Goal: Task Accomplishment & Management: Manage account settings

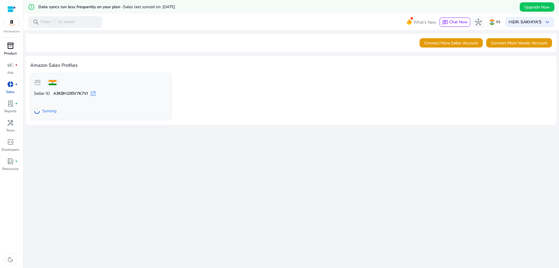
click at [15, 47] on div "inventory_2" at bounding box center [10, 45] width 16 height 9
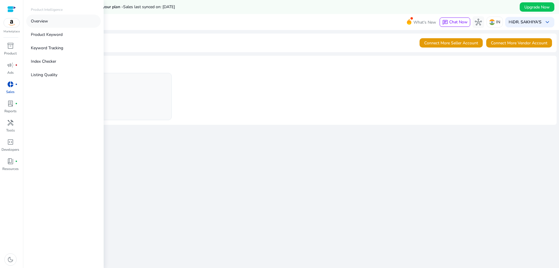
click at [44, 23] on p "Overview" at bounding box center [39, 21] width 17 height 6
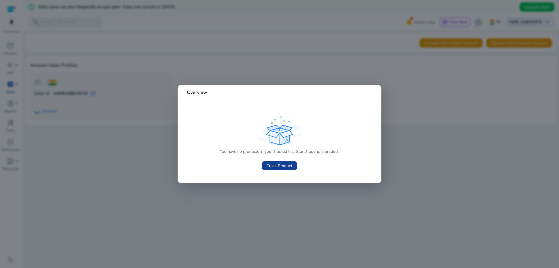
click at [278, 168] on span "Track Product" at bounding box center [280, 165] width 26 height 6
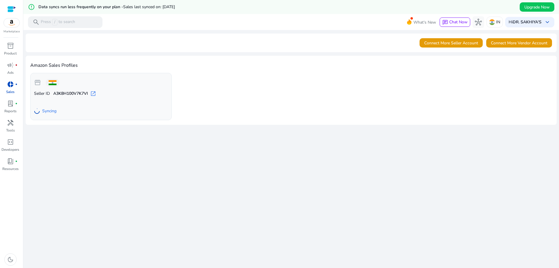
click at [40, 86] on div "storefront" at bounding box center [46, 83] width 25 height 12
click at [47, 95] on span "Seller ID" at bounding box center [42, 94] width 16 height 6
click at [15, 108] on div "lab_profile fiber_manual_record" at bounding box center [10, 103] width 16 height 9
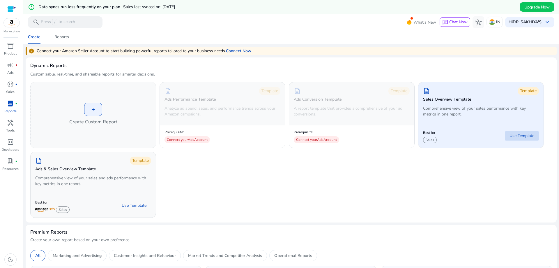
click at [513, 135] on span "Use Template" at bounding box center [521, 136] width 25 height 6
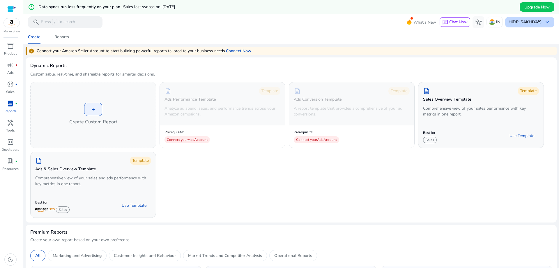
click at [523, 21] on b "DR. SAKHIYA'S" at bounding box center [527, 22] width 29 height 6
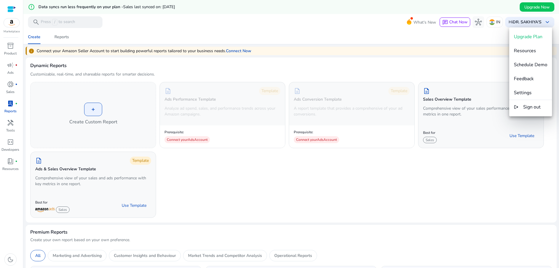
click at [483, 97] on div at bounding box center [279, 134] width 559 height 268
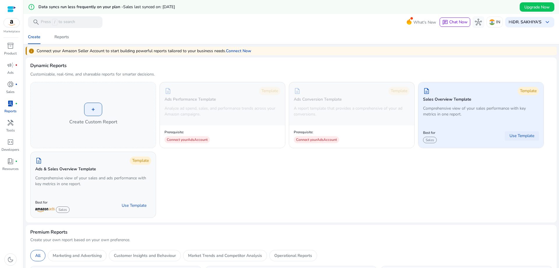
click at [514, 134] on span "Use Template" at bounding box center [521, 136] width 25 height 6
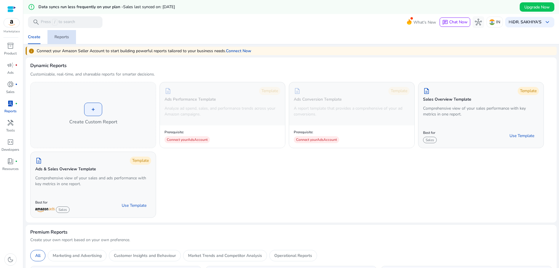
click at [55, 37] on div "Reports" at bounding box center [61, 37] width 15 height 4
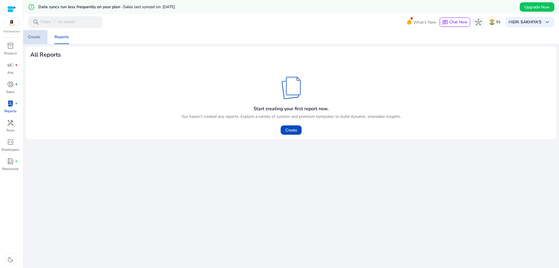
click at [36, 38] on div "Create" at bounding box center [34, 37] width 13 height 4
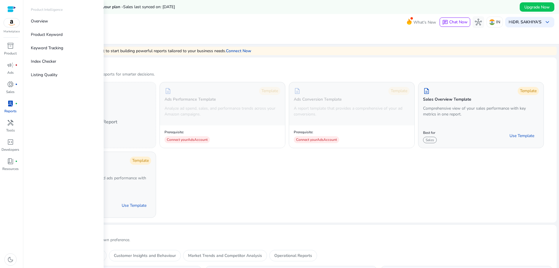
click at [14, 30] on p "Marketplace" at bounding box center [11, 31] width 16 height 4
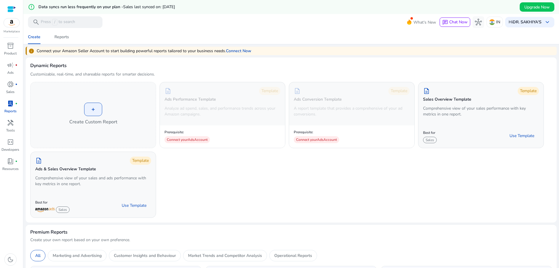
click at [0, 33] on div "Marketplace" at bounding box center [11, 17] width 23 height 34
click at [9, 54] on p "Product" at bounding box center [10, 53] width 13 height 5
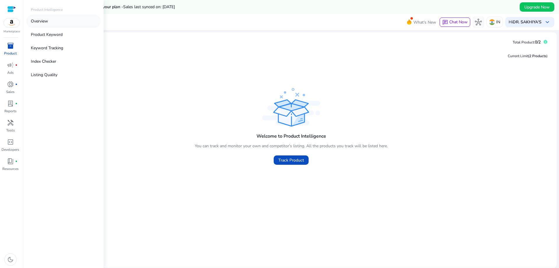
click at [47, 22] on p "Overview" at bounding box center [39, 21] width 17 height 6
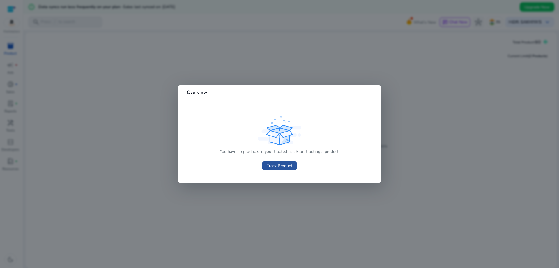
click at [280, 162] on span "Track Product" at bounding box center [280, 165] width 26 height 6
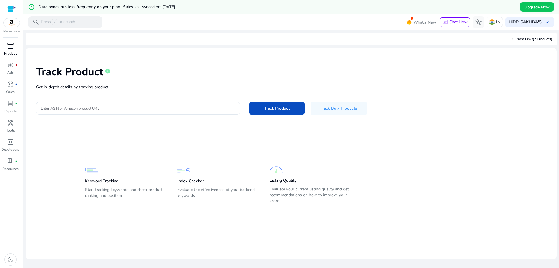
click at [10, 52] on p "Product" at bounding box center [10, 53] width 13 height 5
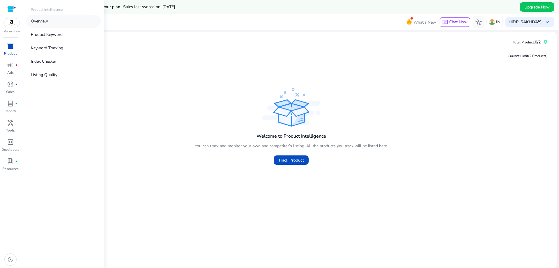
click at [52, 21] on link "Overview" at bounding box center [63, 21] width 75 height 13
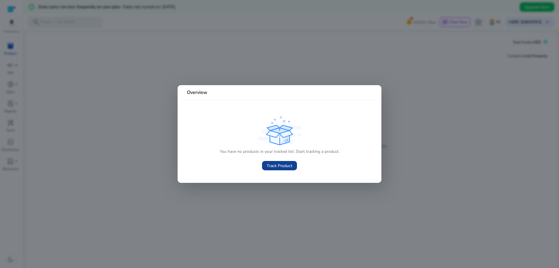
click at [291, 167] on span "Track Product" at bounding box center [280, 165] width 26 height 6
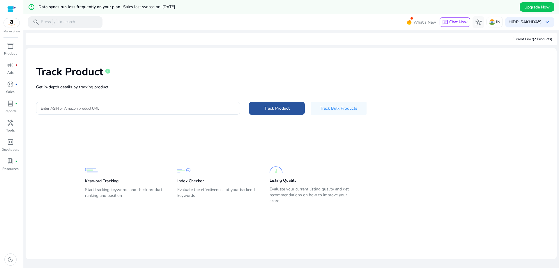
click at [272, 108] on span "Track Product" at bounding box center [277, 108] width 26 height 6
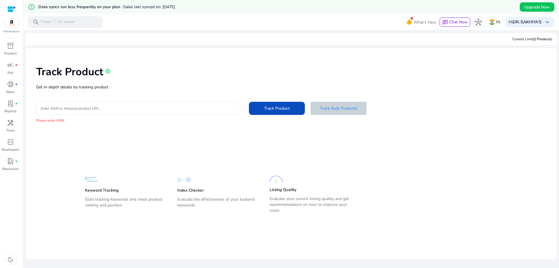
click at [334, 111] on span "Track Bulk Products" at bounding box center [338, 108] width 37 height 6
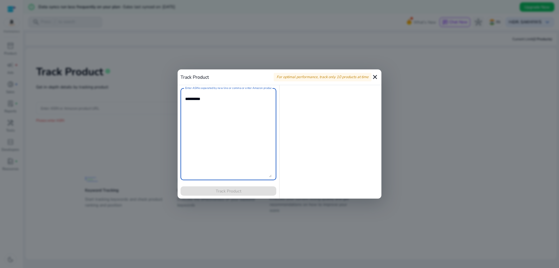
click at [378, 77] on mat-icon "close" at bounding box center [374, 76] width 7 height 7
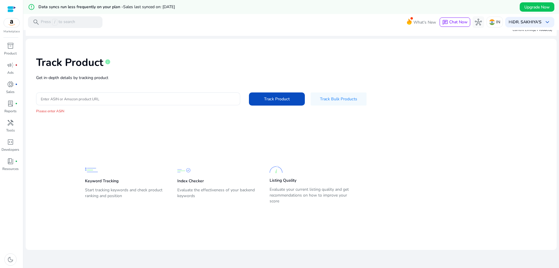
scroll to position [14, 0]
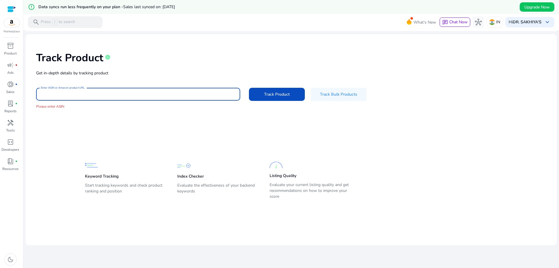
click at [110, 91] on input "Enter ASIN or Amazon product URL" at bounding box center [138, 94] width 195 height 6
paste input "**********"
type input "**********"
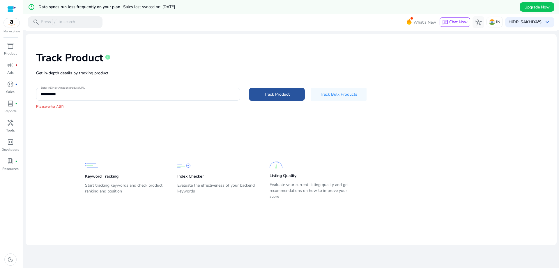
click at [252, 100] on span at bounding box center [277, 94] width 56 height 14
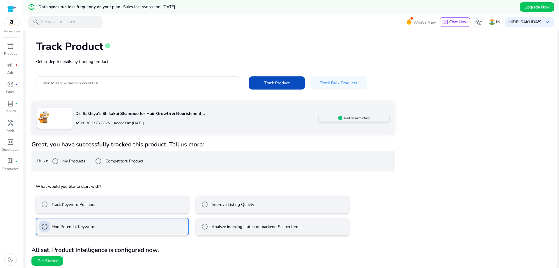
scroll to position [27, 0]
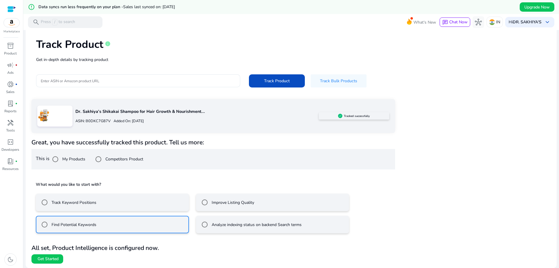
click at [61, 210] on mat-radio-button "Track Keyword Positions" at bounding box center [112, 201] width 153 height 17
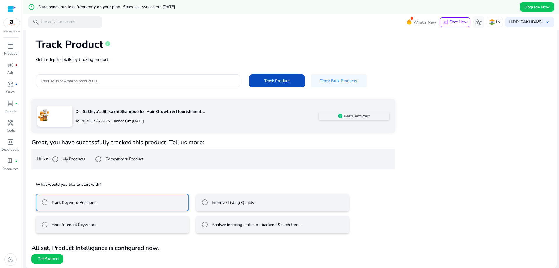
click at [222, 205] on label "Improve Listing Quality" at bounding box center [232, 202] width 44 height 6
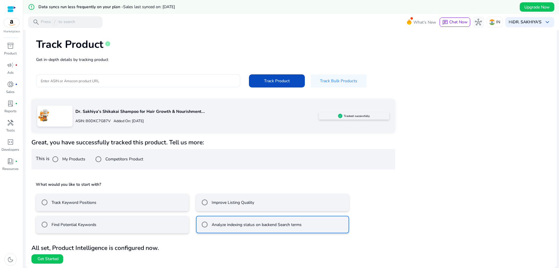
click at [91, 205] on label "Track Keyword Positions" at bounding box center [73, 202] width 46 height 6
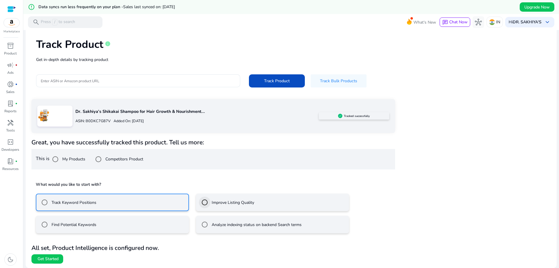
click at [202, 208] on div at bounding box center [205, 202] width 14 height 14
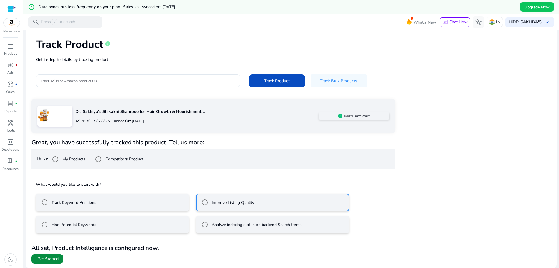
click at [59, 259] on span at bounding box center [47, 258] width 32 height 14
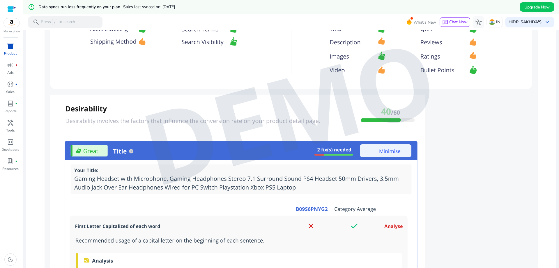
scroll to position [567, 0]
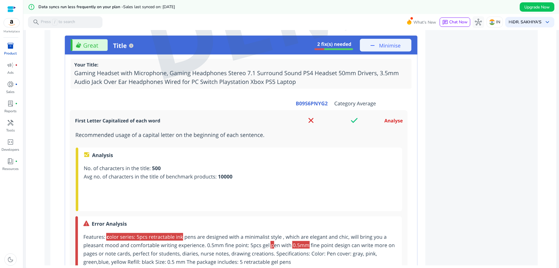
click at [354, 121] on img at bounding box center [291, 8] width 493 height 514
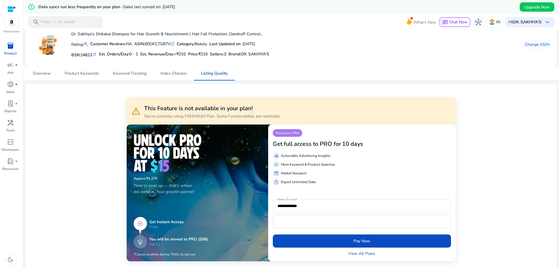
scroll to position [0, 0]
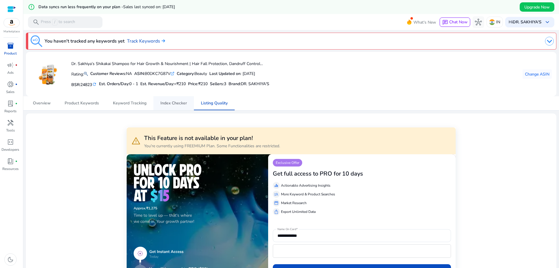
click at [173, 101] on span "Index Checker" at bounding box center [173, 103] width 26 height 4
click at [140, 105] on span "Keyword Tracking" at bounding box center [129, 103] width 33 height 4
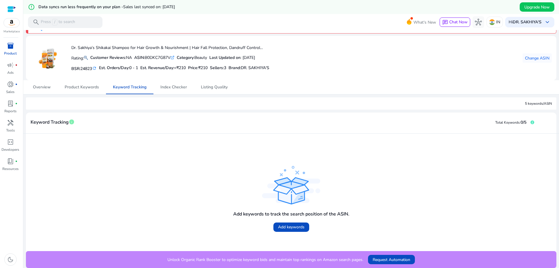
scroll to position [16, 0]
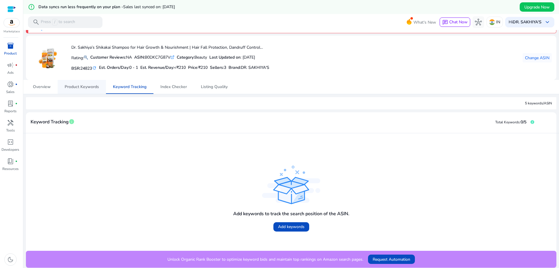
click at [88, 87] on span "Product Keywords" at bounding box center [82, 87] width 34 height 4
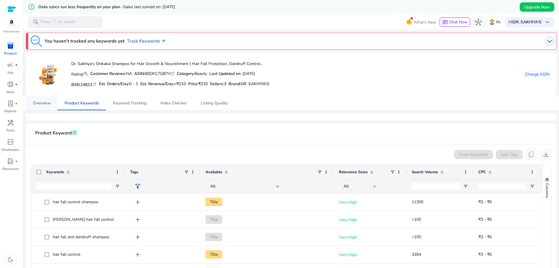
click at [51, 105] on link "Overview" at bounding box center [42, 103] width 32 height 14
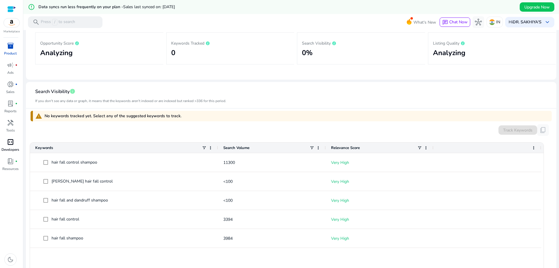
click at [10, 140] on span "code_blocks" at bounding box center [10, 141] width 7 height 7
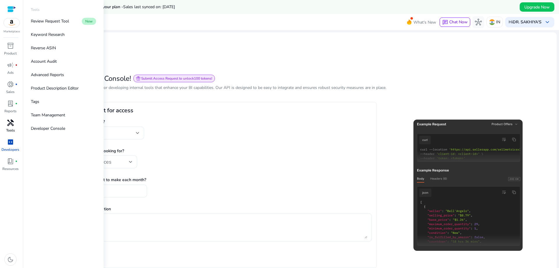
click at [11, 125] on span "handyman" at bounding box center [10, 122] width 7 height 7
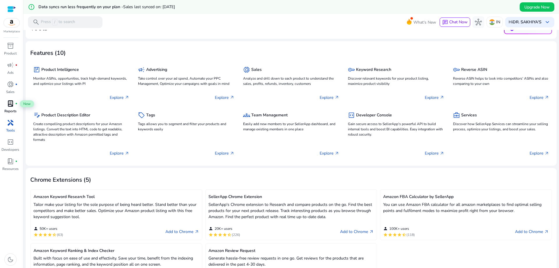
click at [13, 105] on span "lab_profile" at bounding box center [10, 103] width 7 height 7
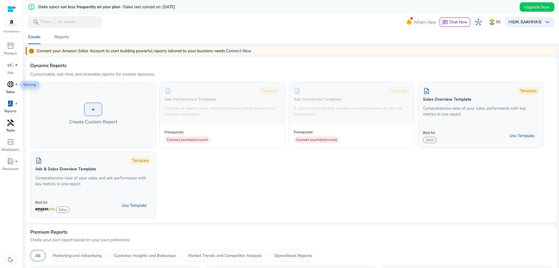
click at [9, 87] on span "donut_small" at bounding box center [10, 84] width 7 height 7
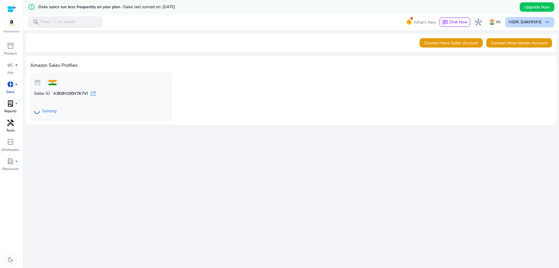
click at [529, 21] on b "DR. SAKHIYA'S" at bounding box center [527, 22] width 29 height 6
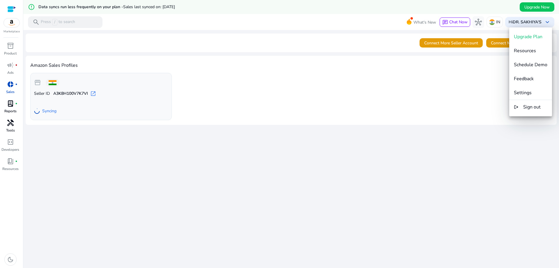
click at [472, 21] on div at bounding box center [279, 134] width 559 height 268
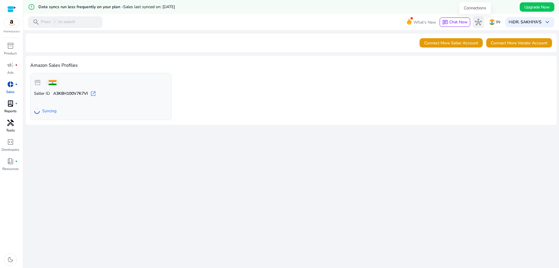
click at [475, 21] on span "hub" at bounding box center [478, 22] width 7 height 7
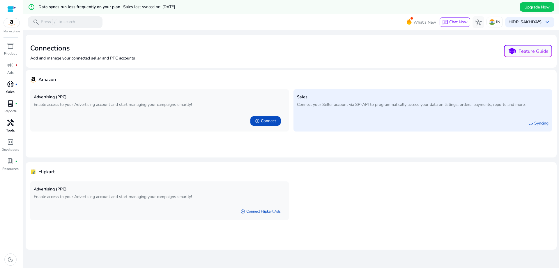
drag, startPoint x: 468, startPoint y: 112, endPoint x: 295, endPoint y: 143, distance: 175.5
click at [295, 143] on mat-card "Amazon Advertising (PPC) Enable access to your Advertising account and start ma…" at bounding box center [291, 113] width 531 height 87
click at [477, 22] on span "hub" at bounding box center [478, 22] width 7 height 7
click at [521, 22] on b "DR. SAKHIYA'S" at bounding box center [527, 22] width 29 height 6
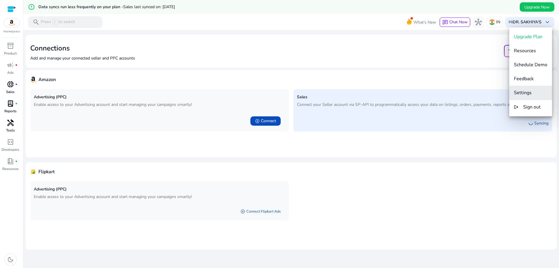
click at [524, 93] on span "Settings" at bounding box center [523, 92] width 18 height 6
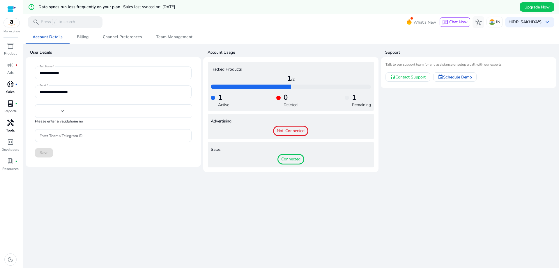
type input "***"
